Goal: Task Accomplishment & Management: Manage account settings

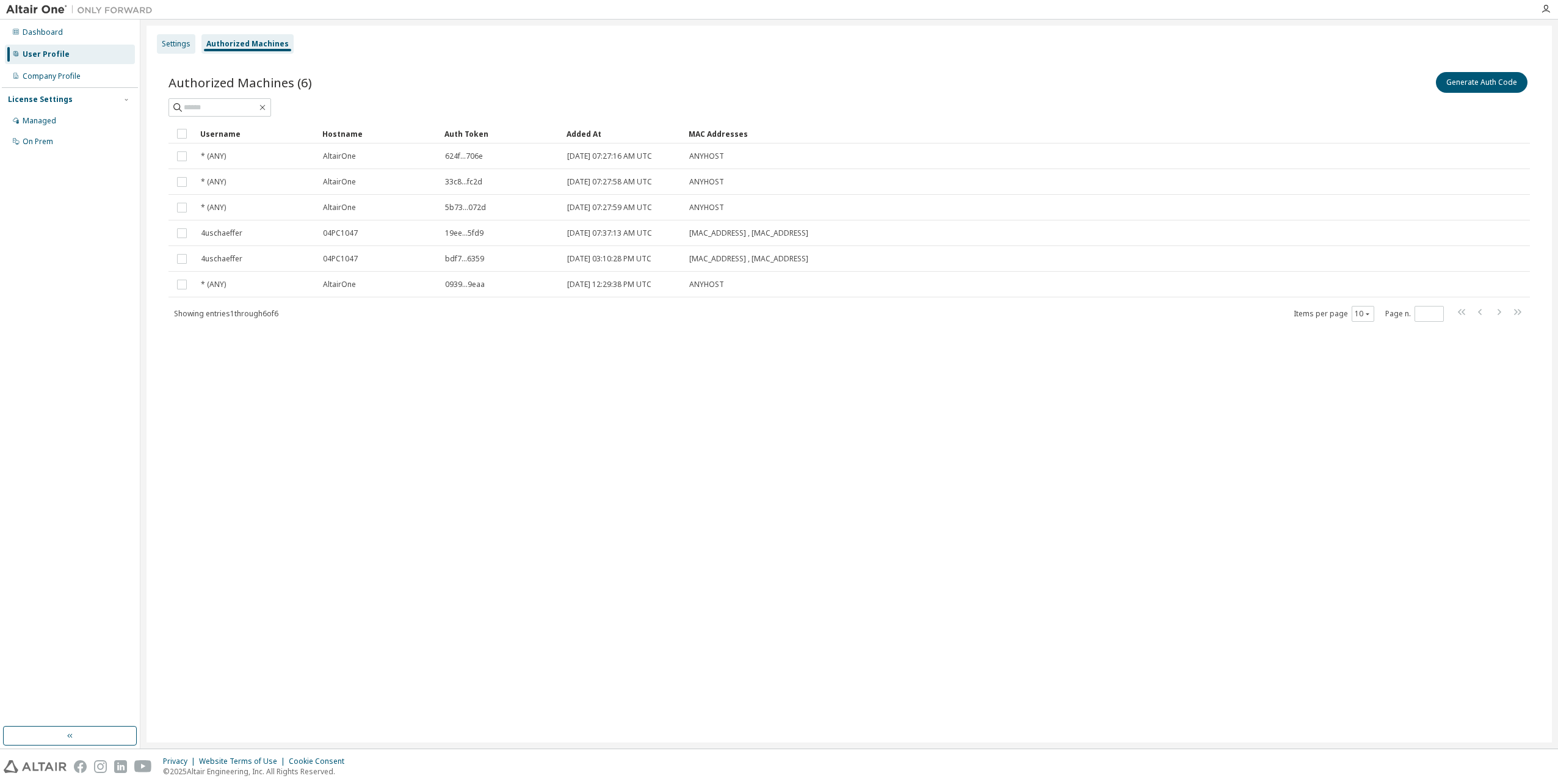
click at [177, 47] on div "Settings" at bounding box center [176, 43] width 29 height 10
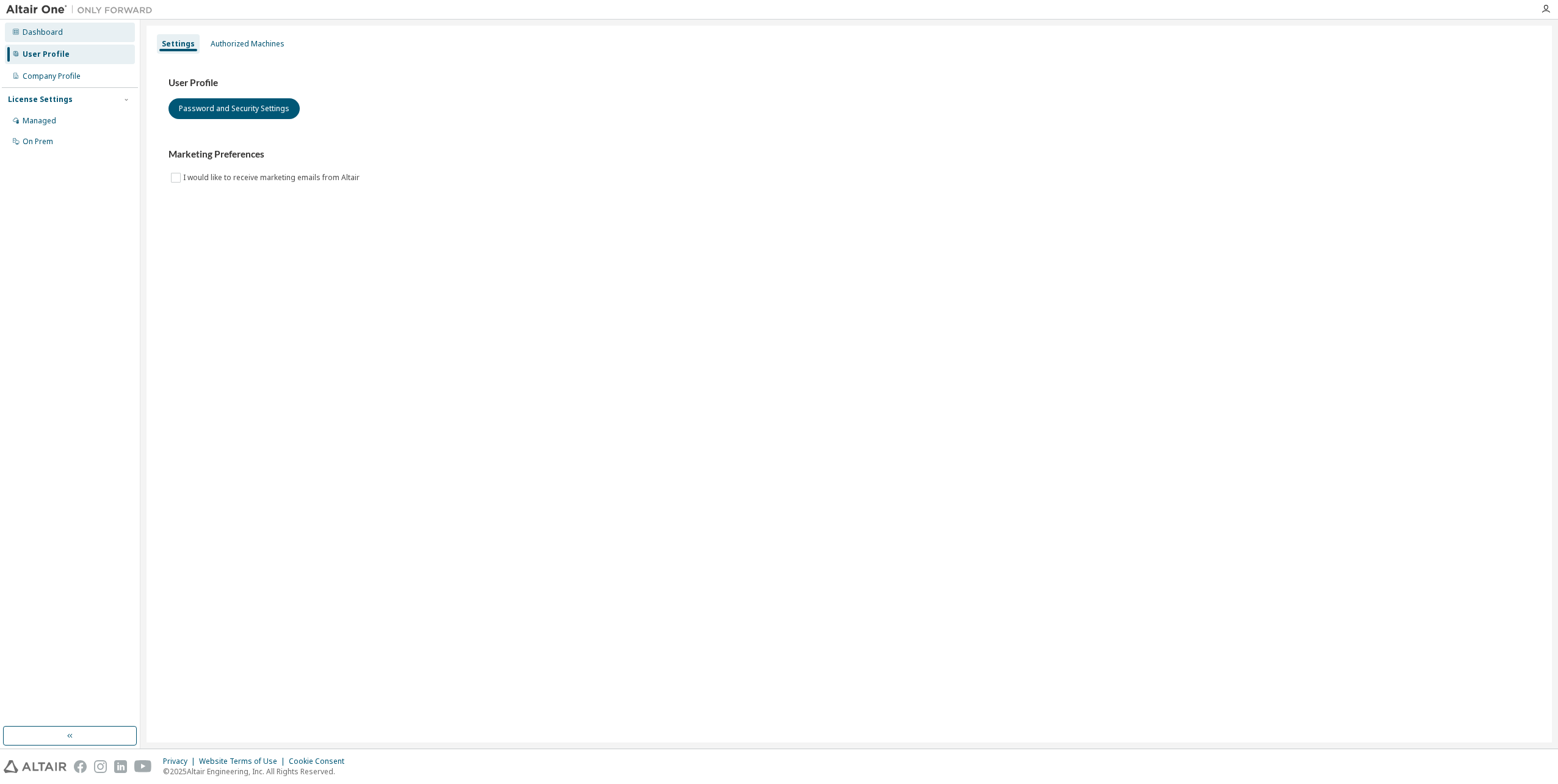
click at [43, 36] on div "Dashboard" at bounding box center [43, 32] width 40 height 10
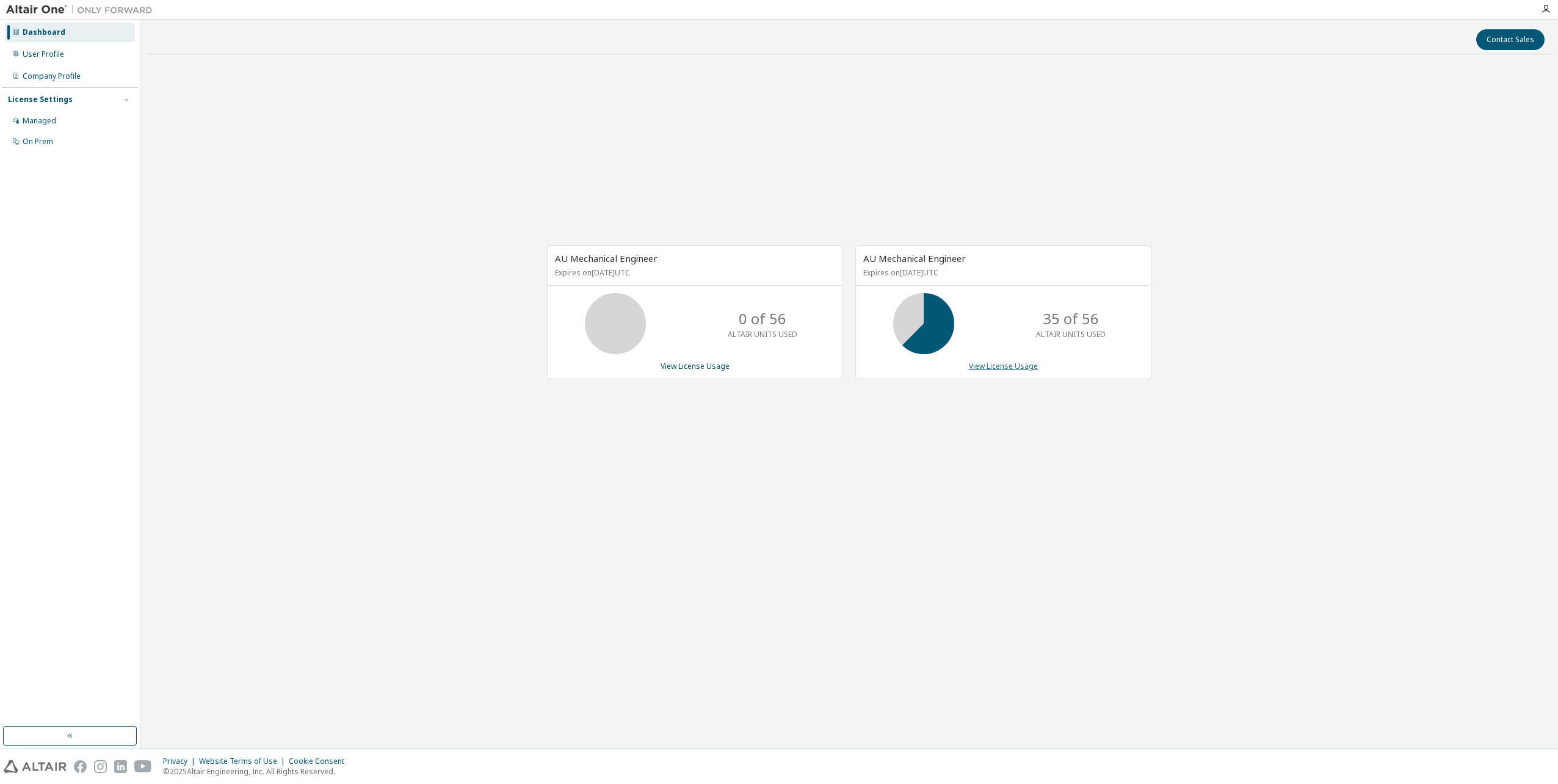
click at [990, 365] on link "View License Usage" at bounding box center [1003, 366] width 69 height 11
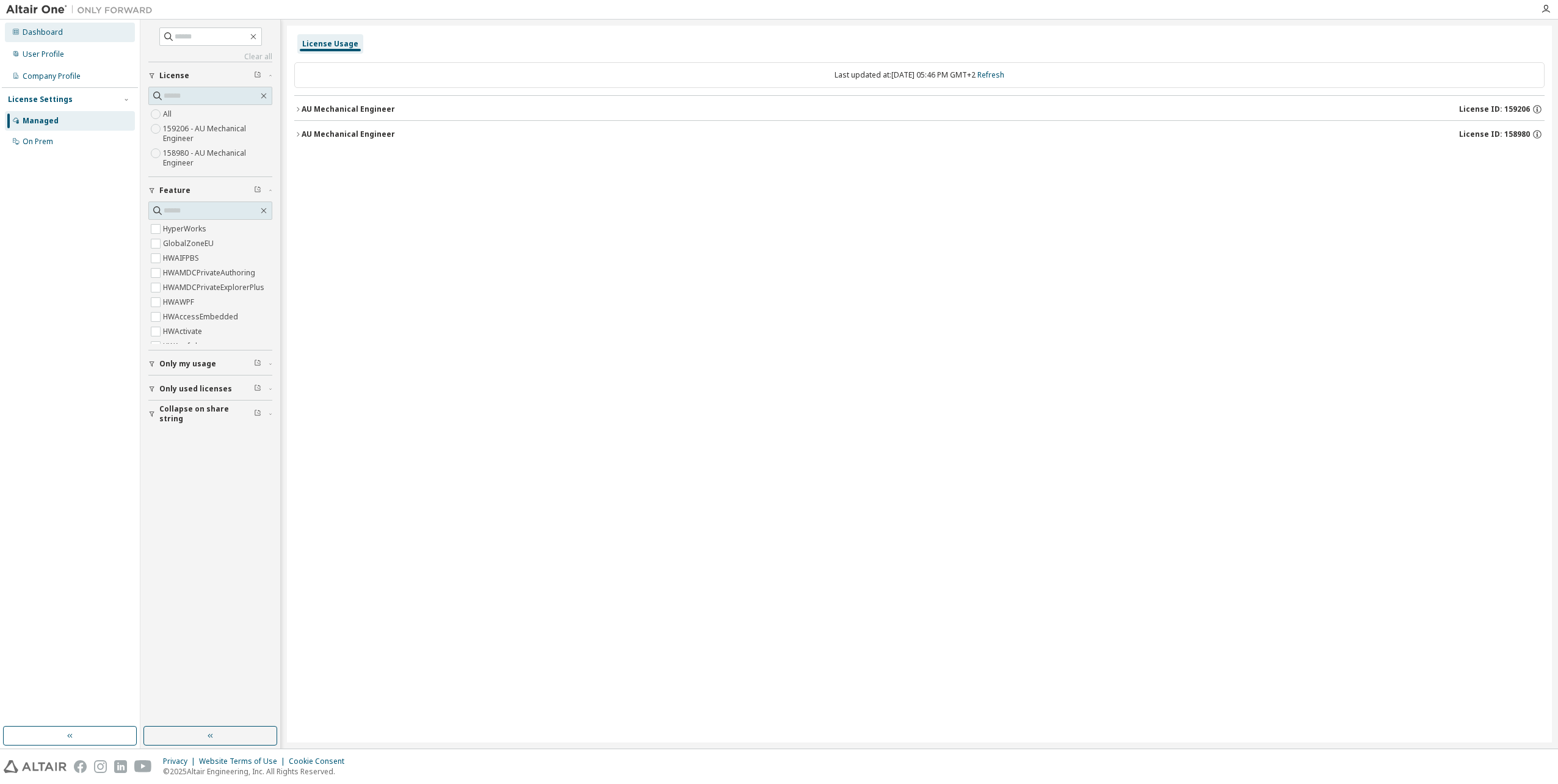
click at [55, 28] on div "Dashboard" at bounding box center [43, 32] width 40 height 10
